Goal: Task Accomplishment & Management: Use online tool/utility

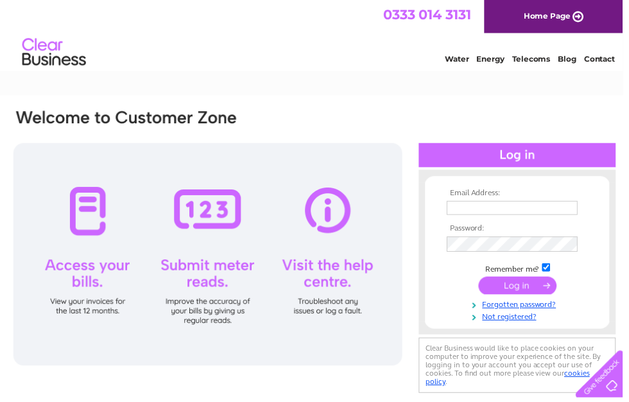
click at [497, 209] on input "text" at bounding box center [517, 210] width 132 height 14
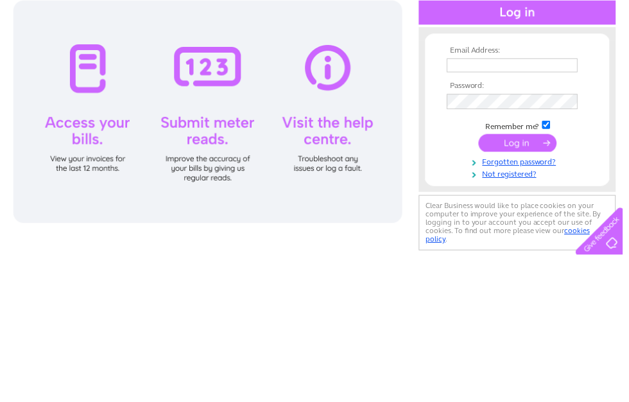
scroll to position [144, 0]
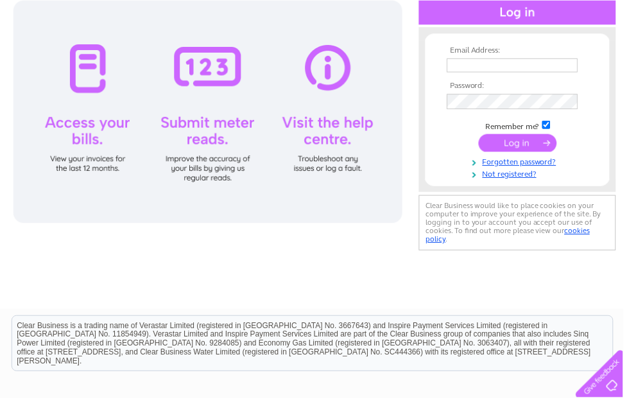
type input "alastairgtodd@aol.com"
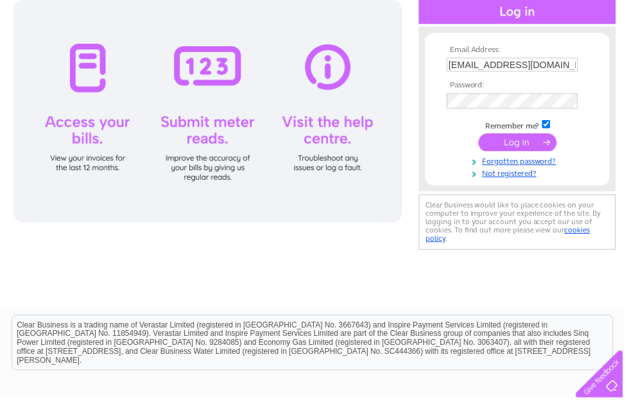
click at [518, 139] on input "submit" at bounding box center [523, 144] width 79 height 18
click at [518, 141] on input "submit" at bounding box center [523, 144] width 79 height 18
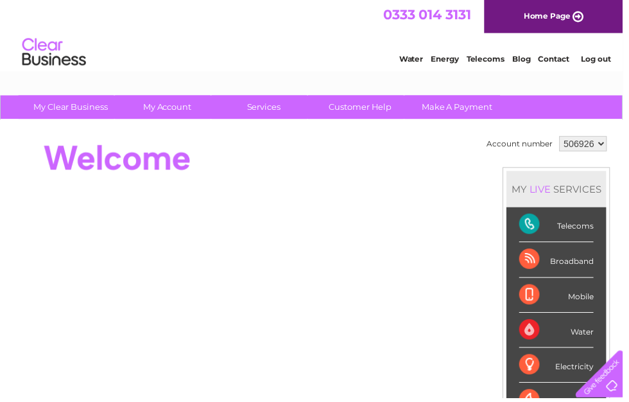
click at [580, 329] on div "Water" at bounding box center [562, 333] width 75 height 35
click at [611, 139] on select "506926 909934" at bounding box center [589, 144] width 48 height 15
select select "909934"
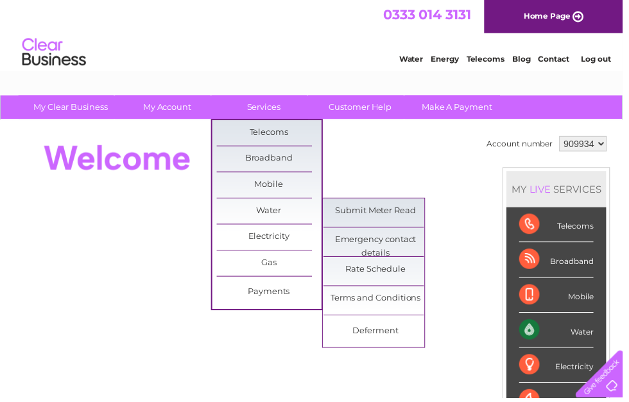
click at [375, 209] on link "Submit Meter Read" at bounding box center [380, 213] width 106 height 26
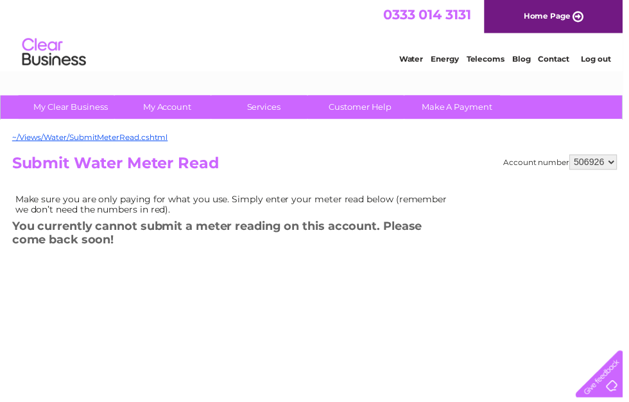
click at [614, 161] on select "506926 909934" at bounding box center [599, 163] width 48 height 15
select select "909934"
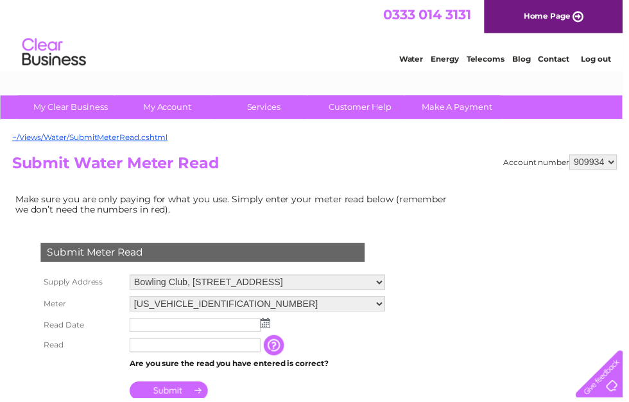
click at [198, 328] on input "text" at bounding box center [197, 328] width 132 height 14
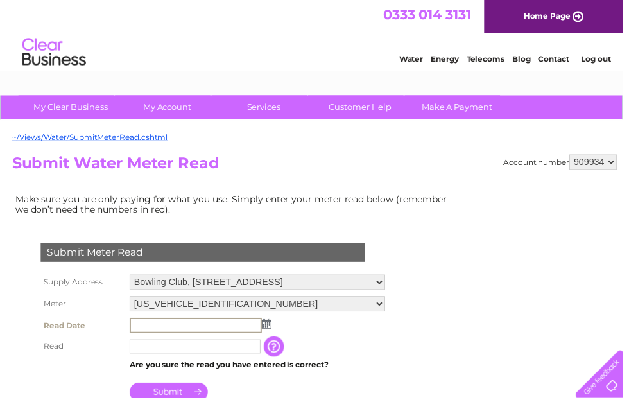
click at [272, 327] on img at bounding box center [270, 327] width 10 height 10
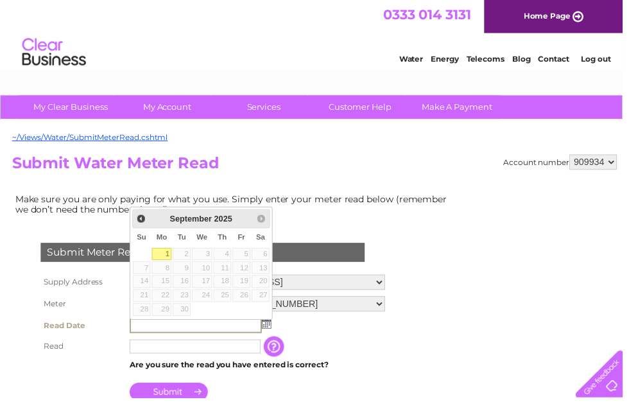
click at [170, 250] on link "1" at bounding box center [163, 256] width 20 height 13
type input "2025/09/01"
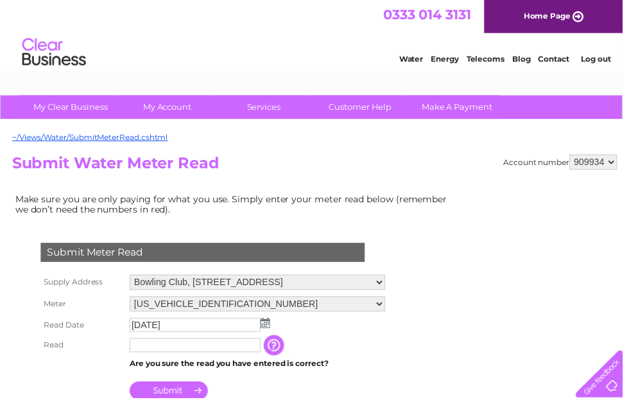
click at [201, 352] on input "text" at bounding box center [197, 349] width 132 height 14
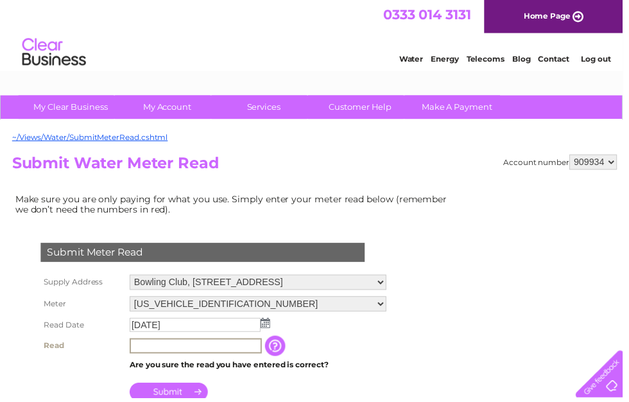
scroll to position [11, 0]
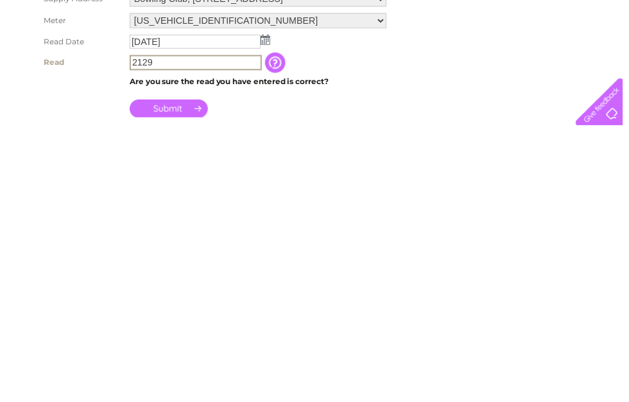
type input "2129"
click at [165, 376] on input "Submit" at bounding box center [170, 385] width 79 height 18
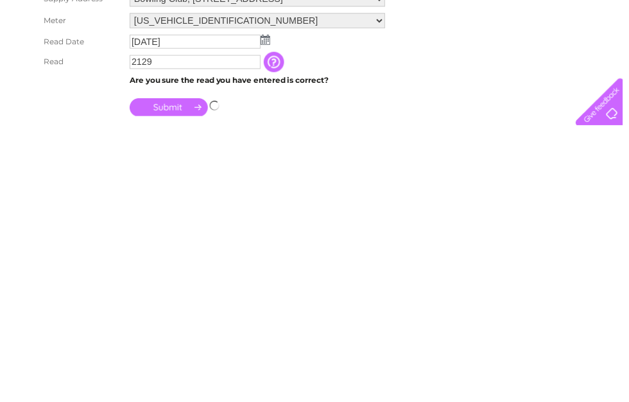
scroll to position [286, 0]
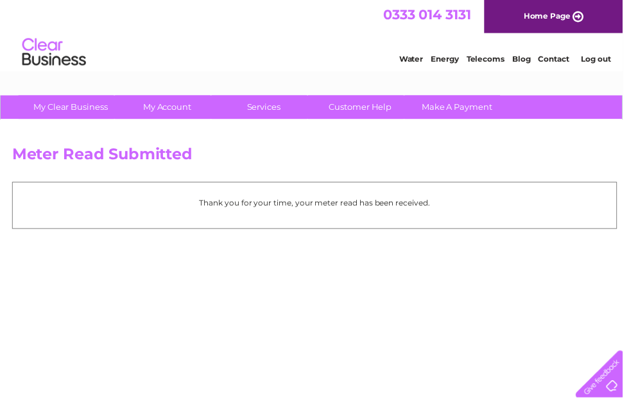
click at [606, 56] on link "Log out" at bounding box center [602, 60] width 30 height 10
